Goal: Answer question/provide support

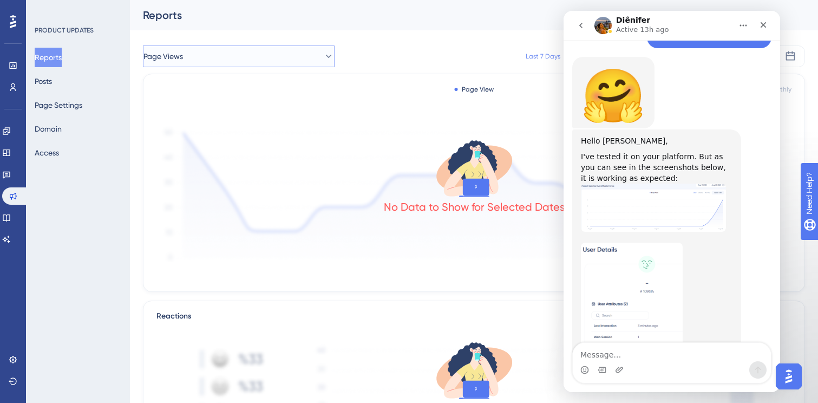
click at [293, 49] on button "Page Views" at bounding box center [239, 56] width 192 height 22
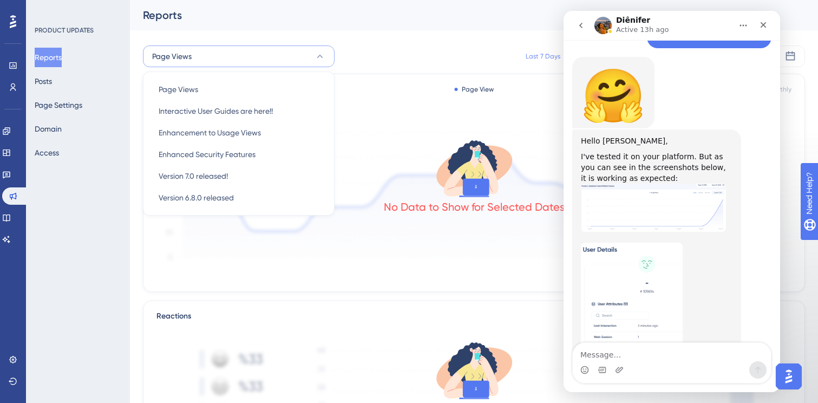
click at [293, 49] on button "Page Views" at bounding box center [239, 56] width 192 height 22
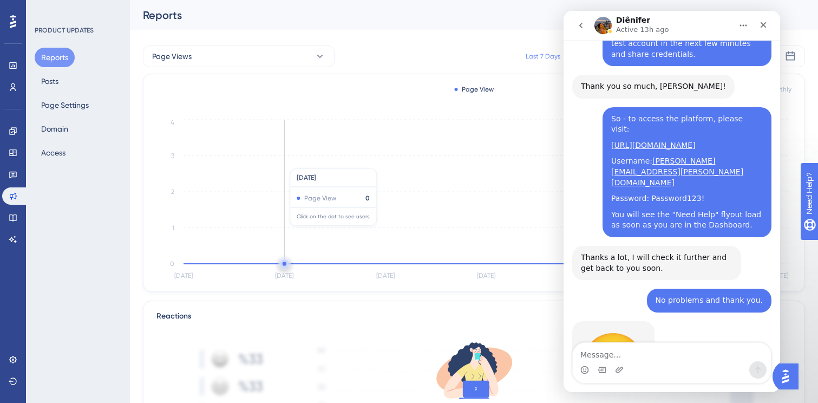
scroll to position [1902, 0]
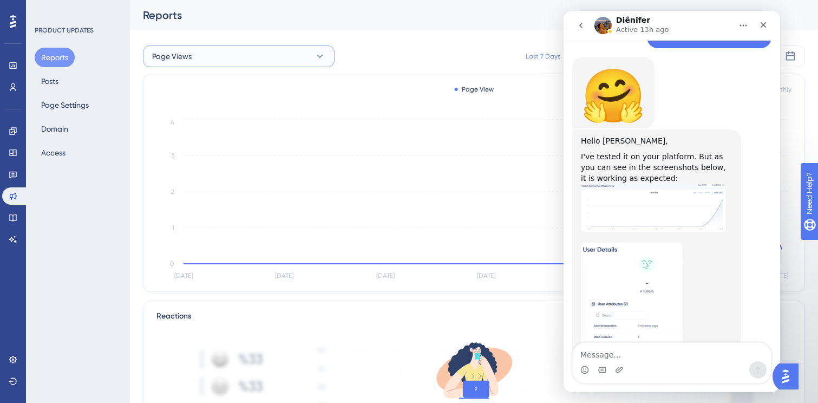
click at [205, 53] on button "Page Views" at bounding box center [239, 56] width 192 height 22
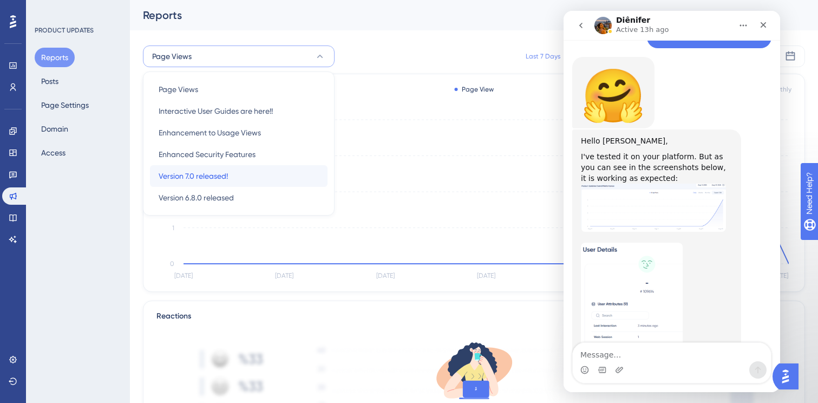
click at [208, 174] on span "Version 7.0 released!" at bounding box center [193, 175] width 69 height 13
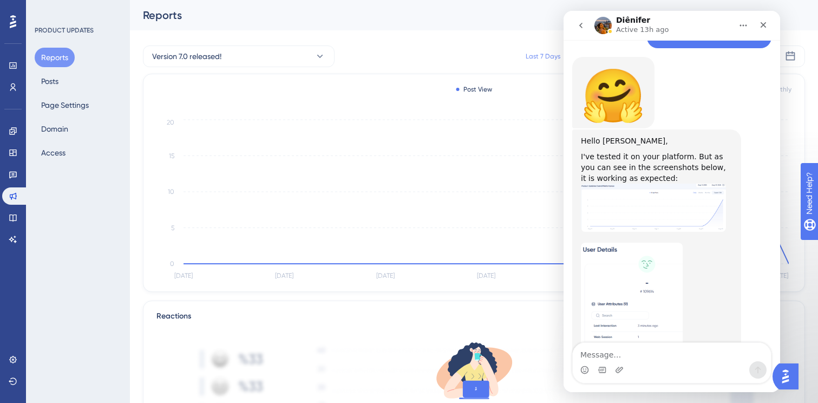
click at [736, 25] on button "Home" at bounding box center [743, 25] width 21 height 21
click at [573, 26] on button "go back" at bounding box center [581, 25] width 21 height 21
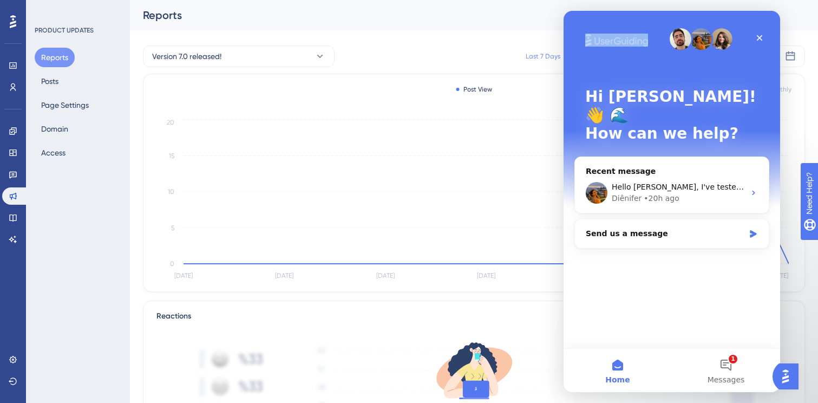
drag, startPoint x: 685, startPoint y: 16, endPoint x: 561, endPoint y: 20, distance: 124.1
click html "Hi [PERSON_NAME]! 👋 🌊 How can we help? Recent message Hello [PERSON_NAME], I've…"
drag, startPoint x: 730, startPoint y: 16, endPoint x: 580, endPoint y: 12, distance: 150.0
click at [579, 11] on div "Hi [PERSON_NAME]! 👋 🌊 How can we help?" at bounding box center [671, 117] width 195 height 213
click at [696, 193] on div "Diênifer • 20h ago" at bounding box center [678, 198] width 133 height 11
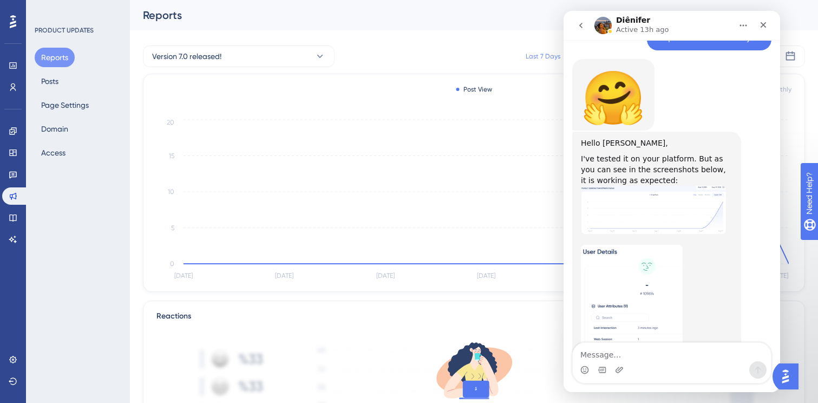
scroll to position [1902, 0]
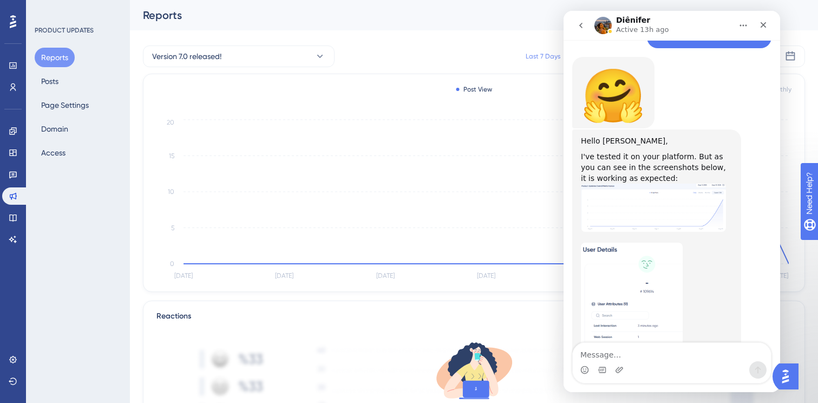
click at [636, 353] on textarea "Message…" at bounding box center [672, 352] width 198 height 18
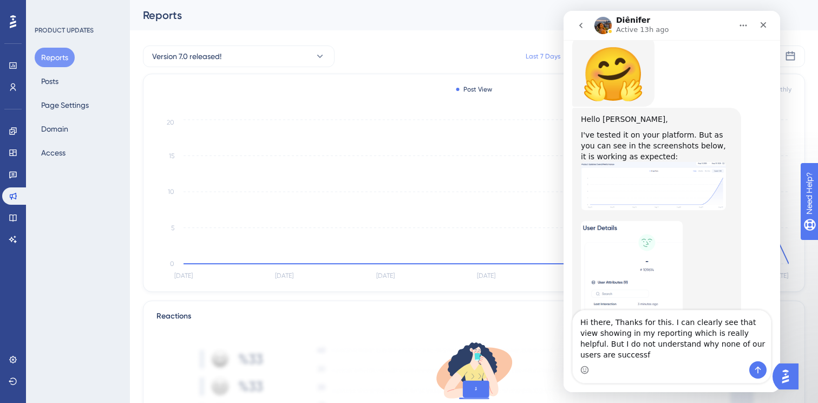
scroll to position [1935, 0]
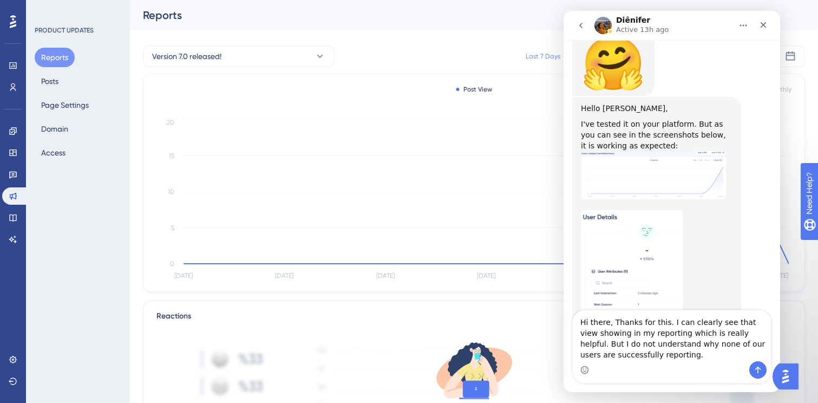
type textarea "Hi there, Thanks for this. I can clearly see that view showing in my reporting …"
click at [690, 18] on div "Diênifer Active 13h ago" at bounding box center [663, 25] width 138 height 19
click at [769, 26] on div "Close" at bounding box center [763, 24] width 19 height 19
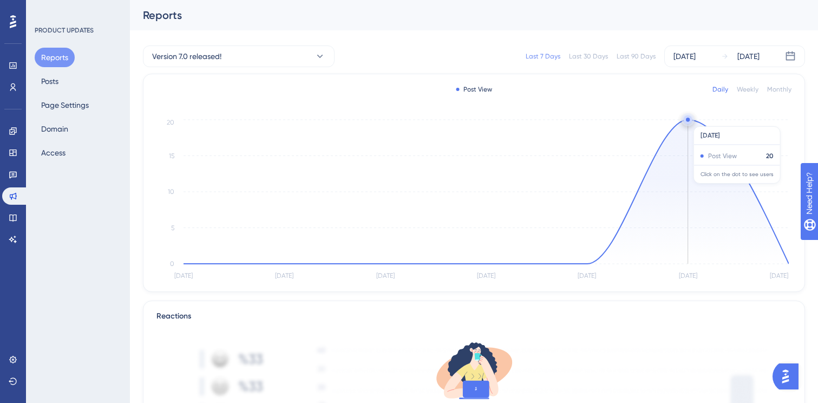
click at [688, 121] on circle at bounding box center [688, 119] width 4 height 4
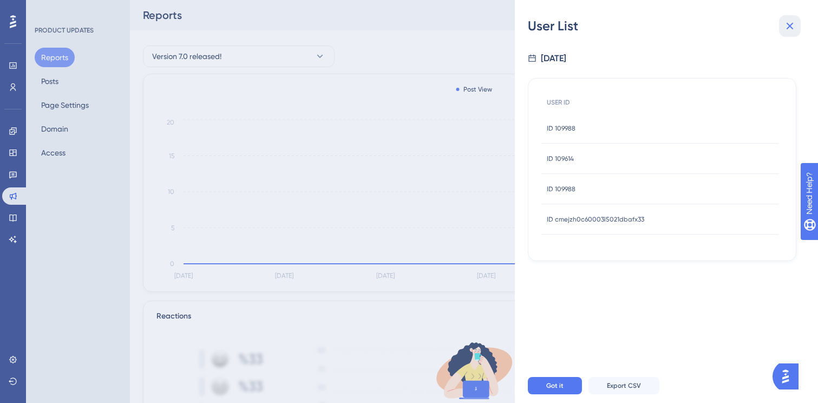
click at [786, 28] on icon at bounding box center [789, 25] width 13 height 13
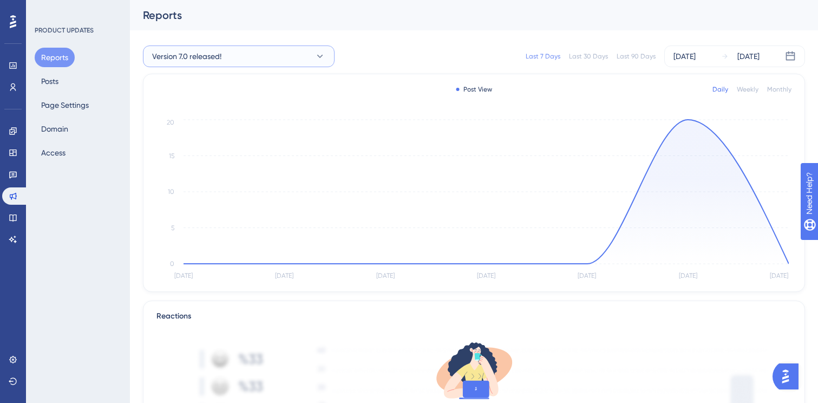
click at [310, 56] on button "Version 7.0 released!" at bounding box center [239, 56] width 192 height 22
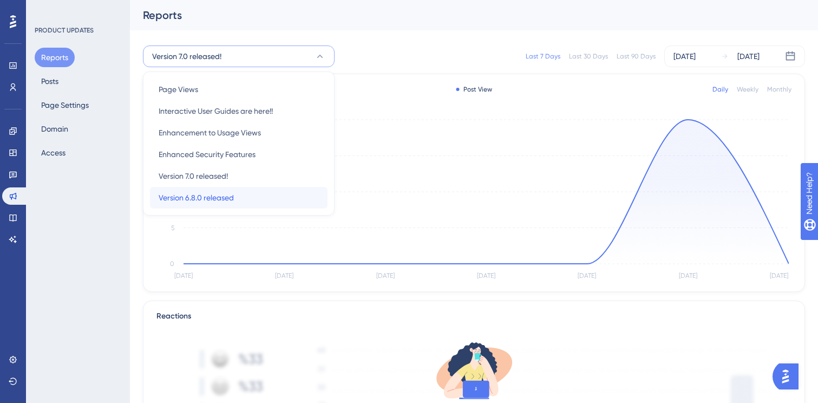
click at [258, 202] on div "Version 6.8.0 released Version 6.8.0 released" at bounding box center [239, 198] width 160 height 22
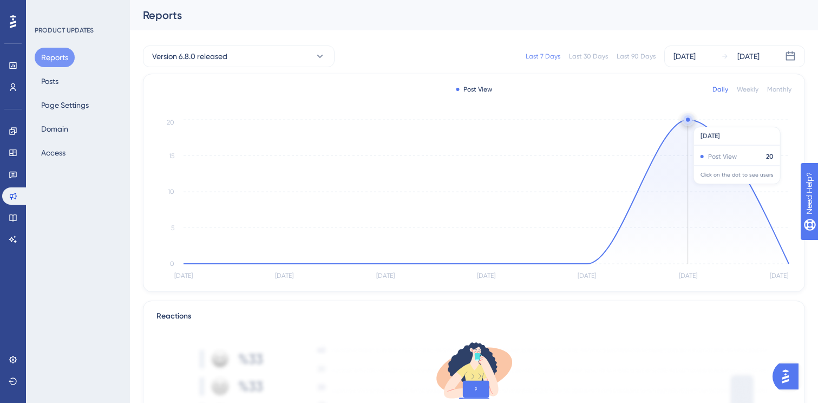
click at [690, 121] on circle at bounding box center [688, 119] width 9 height 9
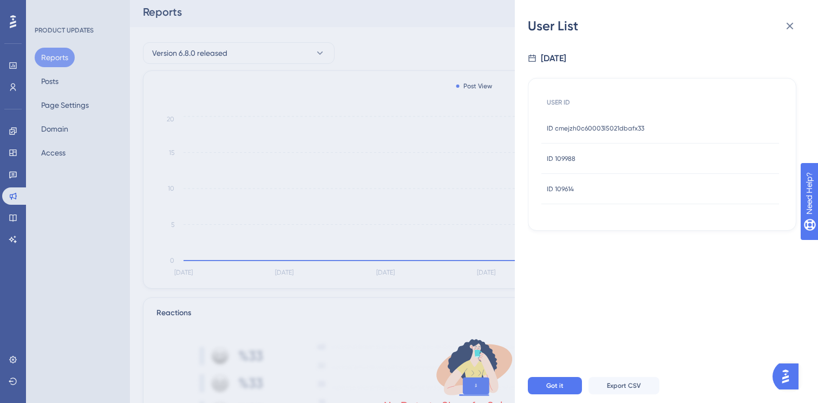
scroll to position [0, 0]
click at [786, 27] on icon at bounding box center [789, 25] width 13 height 13
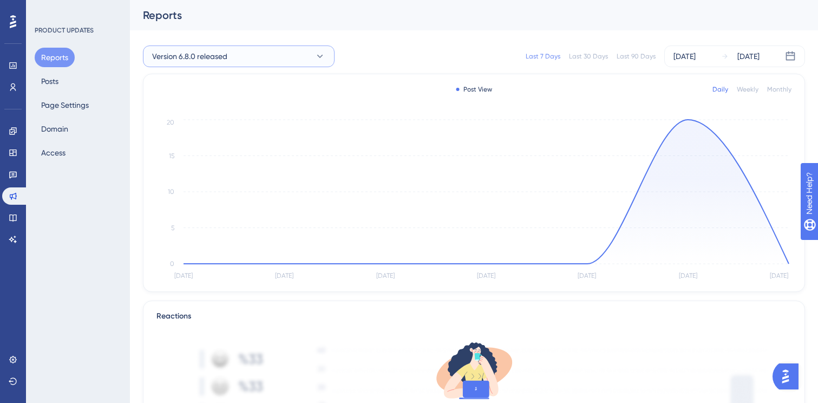
click at [297, 55] on button "Version 6.8.0 released" at bounding box center [239, 56] width 192 height 22
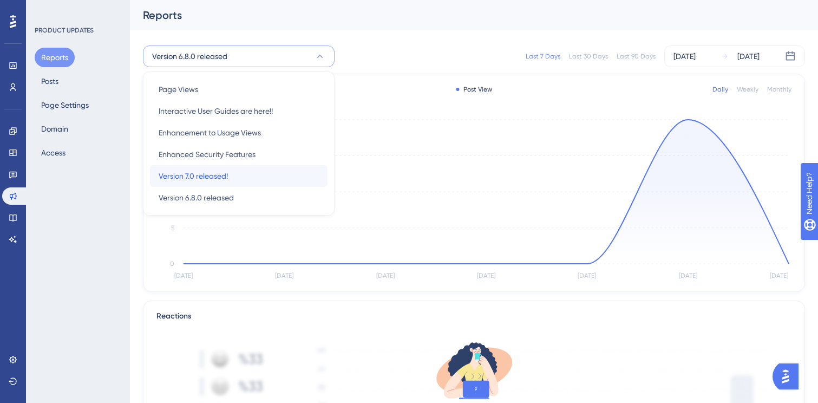
click at [272, 177] on div "Version 7.0 released! Version 7.0 released!" at bounding box center [239, 176] width 160 height 22
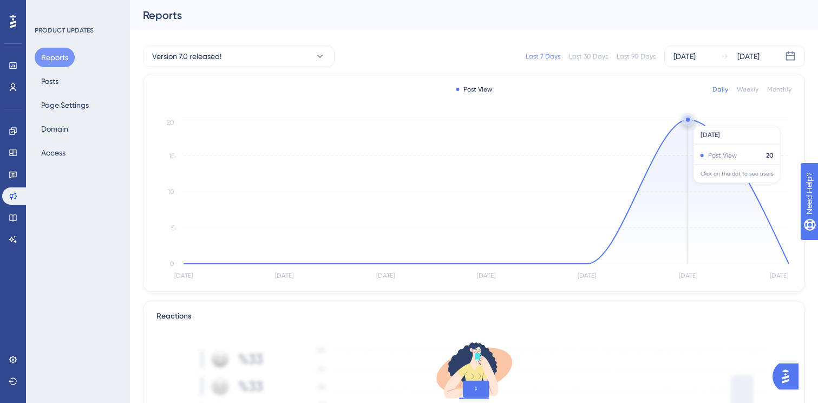
click at [687, 120] on circle at bounding box center [688, 119] width 4 height 4
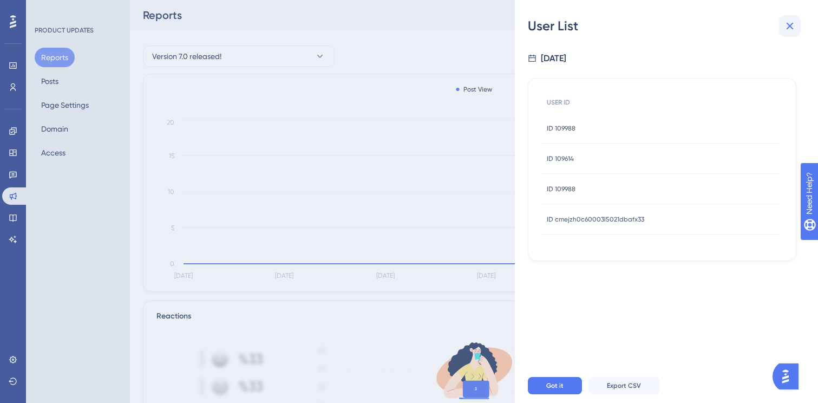
click at [793, 27] on icon at bounding box center [789, 25] width 13 height 13
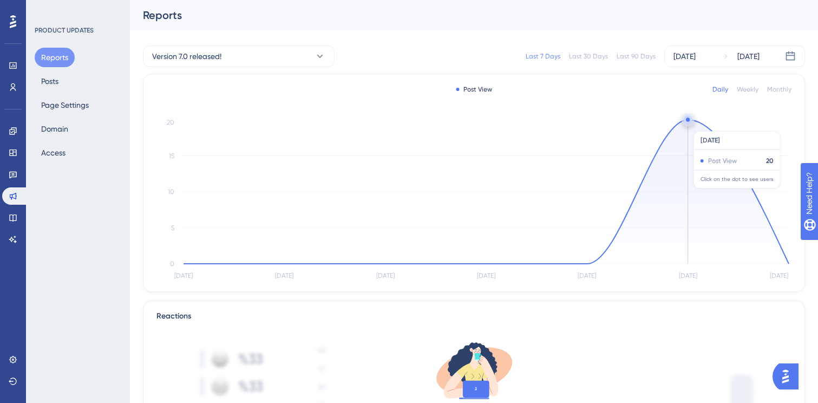
click at [690, 126] on icon "[DATE] Aug [DATE] Aug [DATE] Aug [DATE] 0 5 10 15 20" at bounding box center [473, 200] width 635 height 166
click at [688, 121] on circle at bounding box center [688, 119] width 4 height 4
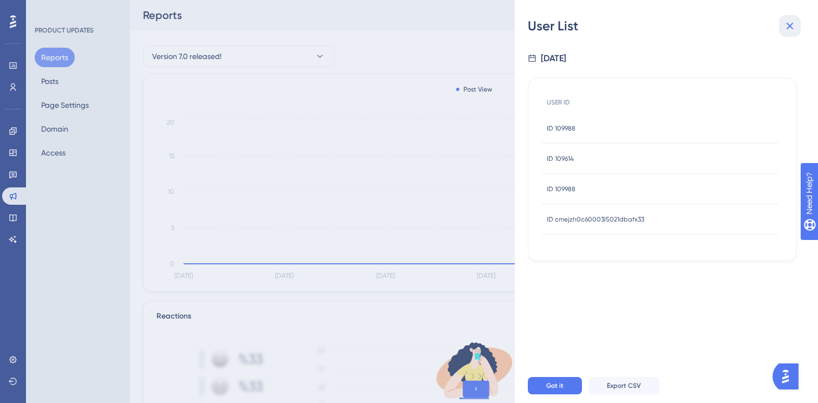
click at [787, 30] on icon at bounding box center [789, 25] width 13 height 13
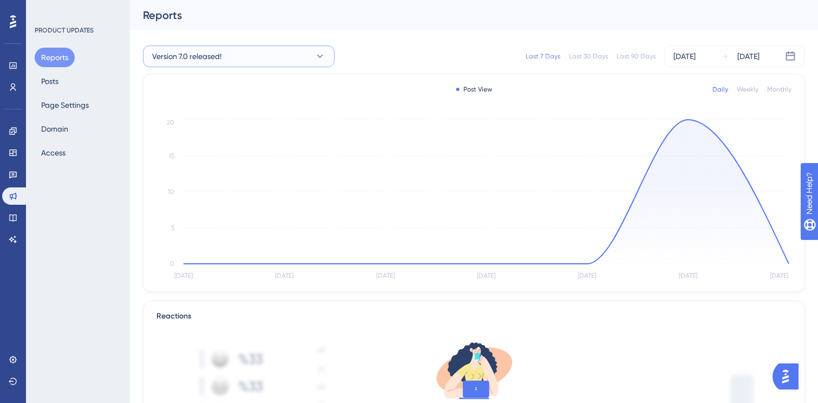
click at [296, 53] on button "Version 7.0 released!" at bounding box center [239, 56] width 192 height 22
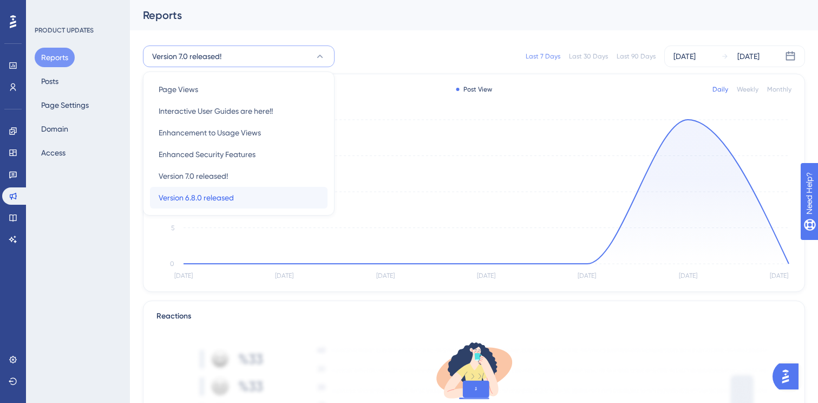
click at [254, 191] on div "Version 6.8.0 released Version 6.8.0 released" at bounding box center [239, 198] width 160 height 22
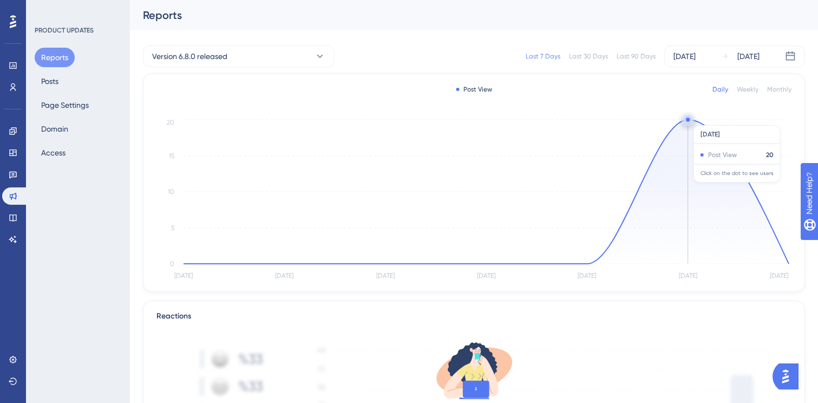
click at [685, 120] on circle at bounding box center [688, 119] width 9 height 9
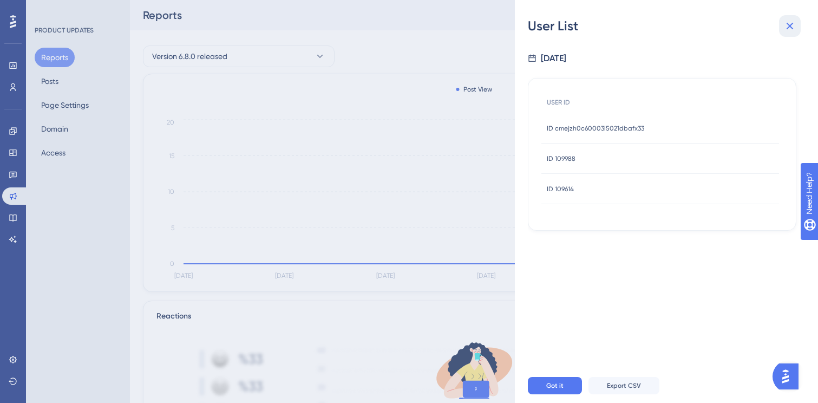
click at [791, 24] on icon at bounding box center [790, 26] width 7 height 7
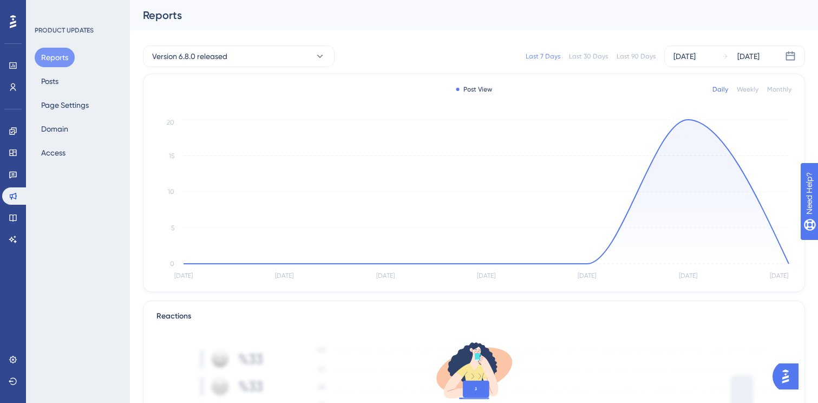
click at [538, 56] on div "Last 7 Days" at bounding box center [543, 56] width 35 height 9
click at [464, 49] on div "Last 7 Days Last 30 Days Last 90 Days [DATE] [DATE]" at bounding box center [576, 56] width 457 height 22
